Goal: Find specific fact: Find specific fact

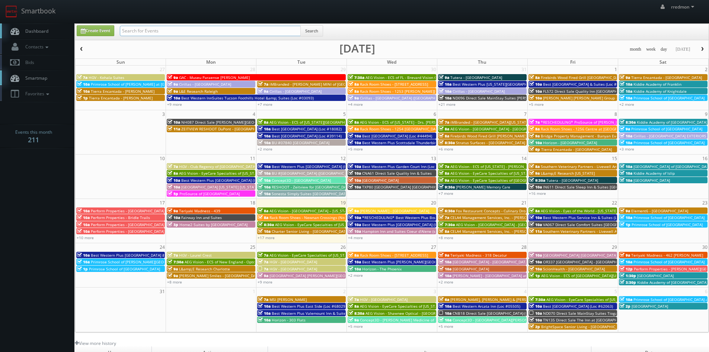
click at [151, 32] on input "text" at bounding box center [210, 31] width 181 height 10
type input "ingunn henrikssen"
click at [319, 30] on button "Search" at bounding box center [311, 30] width 23 height 11
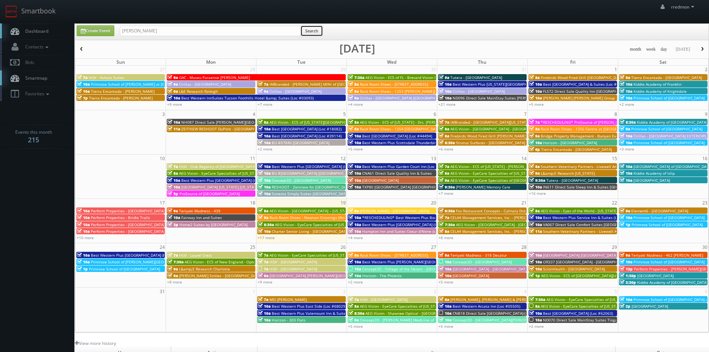
click at [319, 33] on button "Search" at bounding box center [311, 30] width 23 height 11
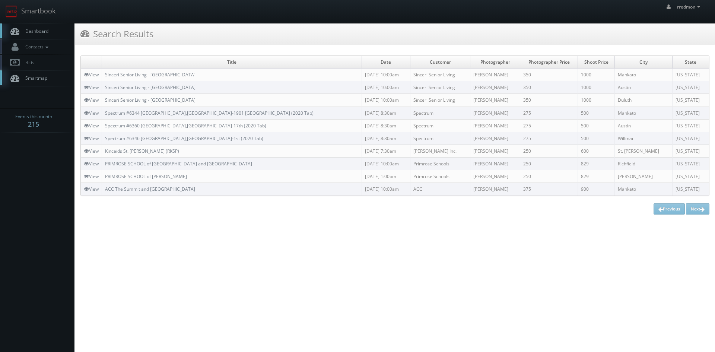
click at [47, 29] on span "Dashboard" at bounding box center [35, 31] width 27 height 6
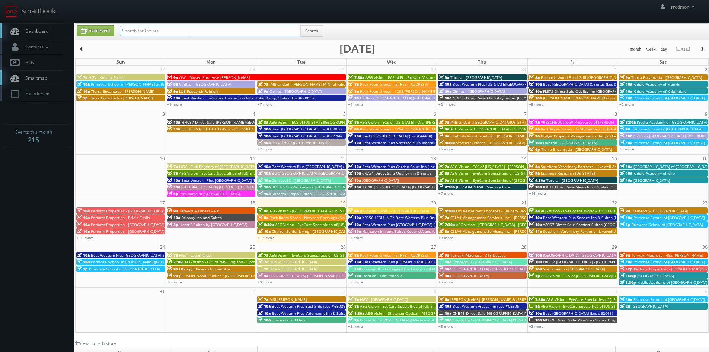
click at [152, 30] on input "text" at bounding box center [210, 31] width 181 height 10
type input "toni chanelle"
